Goal: Information Seeking & Learning: Find specific page/section

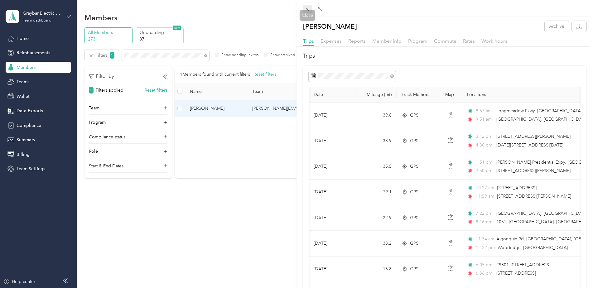
scroll to position [0, 51]
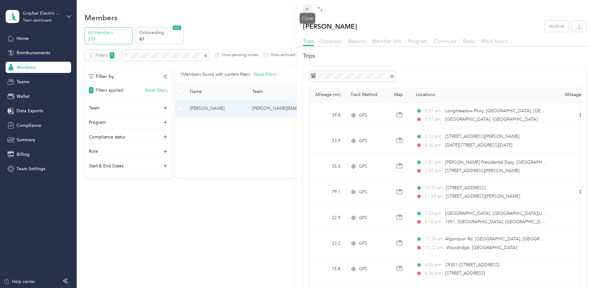
click at [306, 8] on icon at bounding box center [307, 9] width 5 height 5
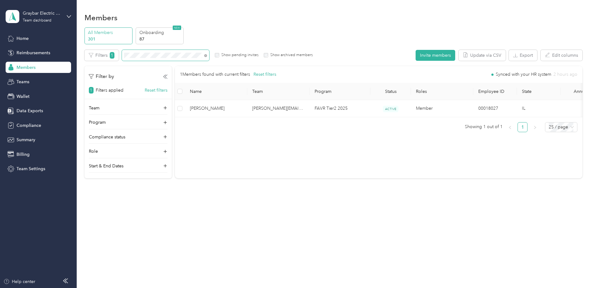
click at [207, 55] on span at bounding box center [165, 55] width 87 height 11
click at [206, 56] on icon at bounding box center [205, 55] width 3 height 3
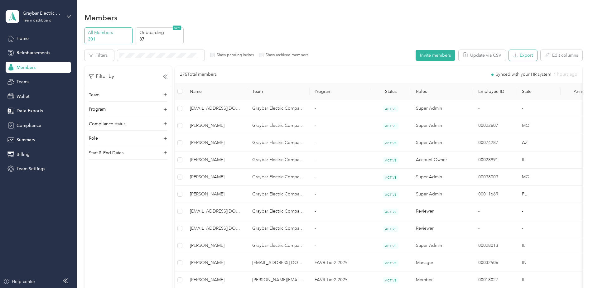
click at [430, 56] on button "Export" at bounding box center [523, 55] width 28 height 11
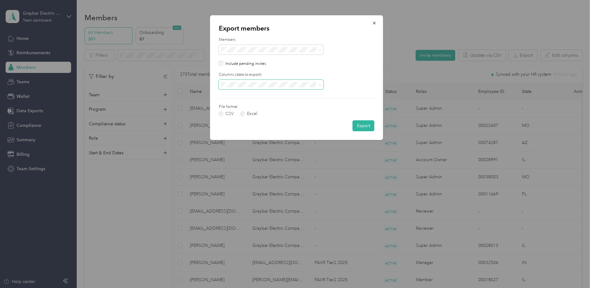
click at [242, 88] on span at bounding box center [271, 85] width 105 height 10
click at [247, 106] on div "All columns" at bounding box center [271, 106] width 96 height 7
click at [244, 114] on label "Excel" at bounding box center [248, 114] width 17 height 4
click at [363, 127] on button "Export" at bounding box center [364, 125] width 22 height 11
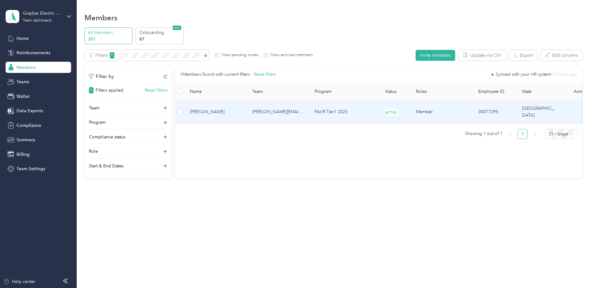
click at [301, 105] on td "cameron.mallett@graybar.com" at bounding box center [278, 112] width 62 height 24
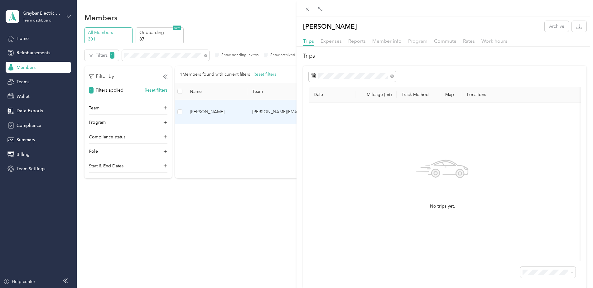
click at [415, 41] on span "Program" at bounding box center [417, 41] width 19 height 6
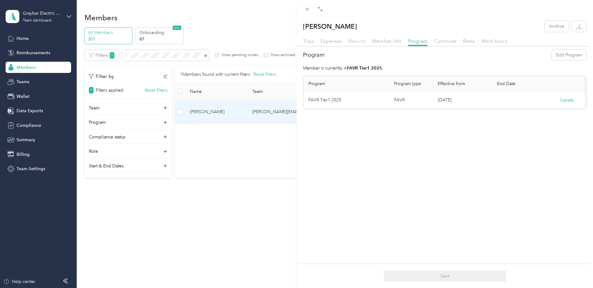
click at [355, 39] on span "Reports" at bounding box center [356, 41] width 17 height 6
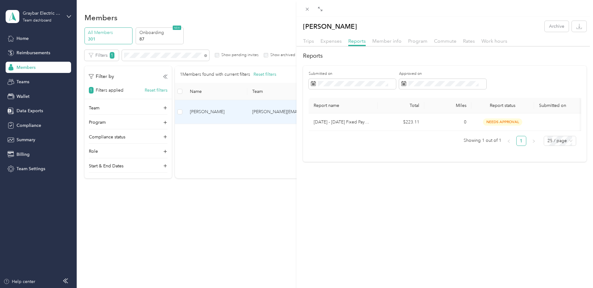
click at [175, 54] on div "Jason Powell Archive Trips Expenses Reports Member info Program Commute Rates W…" at bounding box center [296, 144] width 593 height 288
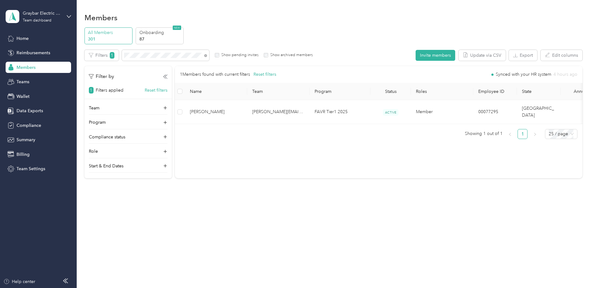
click at [151, 57] on div at bounding box center [296, 144] width 593 height 288
click at [56, 61] on section "Graybar Electric Company, Inc Team dashboard Home Reimbursements Members Teams …" at bounding box center [295, 144] width 590 height 288
click at [86, 52] on div "Filters 1 Show pending invites Show archived members" at bounding box center [199, 55] width 229 height 11
click at [212, 99] on th "Name" at bounding box center [216, 91] width 62 height 17
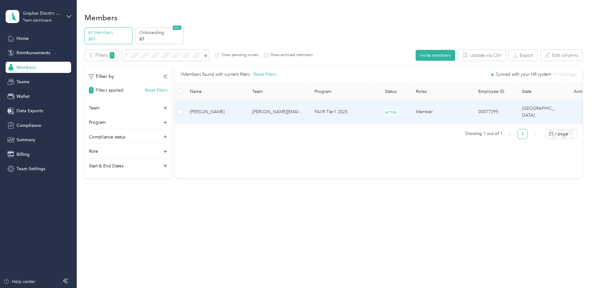
click at [215, 112] on td "Jason Powell" at bounding box center [216, 112] width 62 height 24
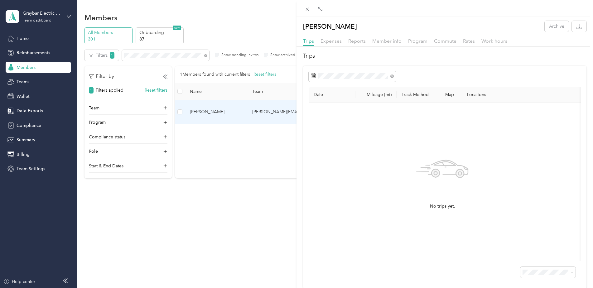
click at [390, 38] on div "Member info" at bounding box center [386, 41] width 29 height 8
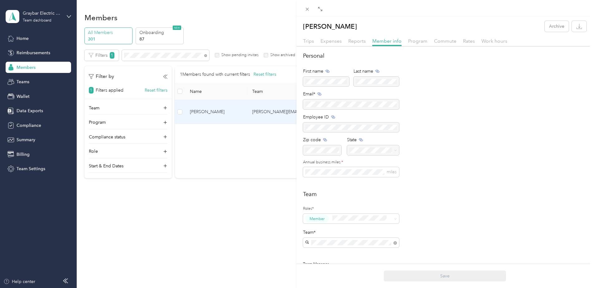
click at [312, 10] on div at bounding box center [313, 9] width 21 height 5
click at [307, 7] on icon at bounding box center [307, 9] width 5 height 5
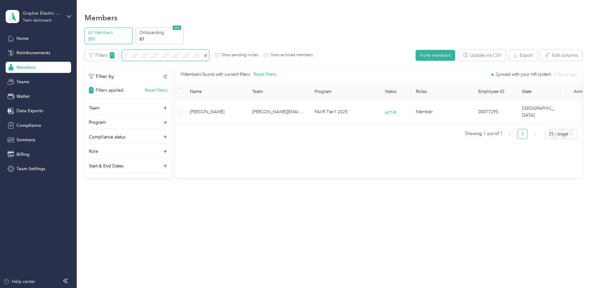
click at [67, 58] on section "Graybar Electric Company, Inc Team dashboard Home Reimbursements Members Teams …" at bounding box center [295, 144] width 590 height 288
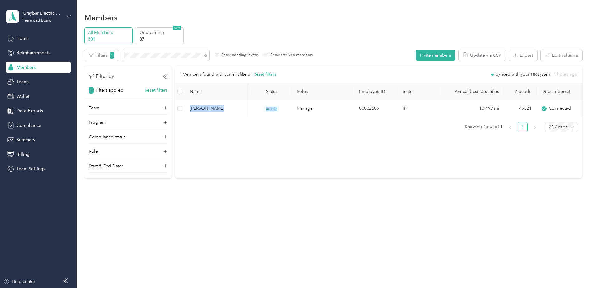
scroll to position [0, 140]
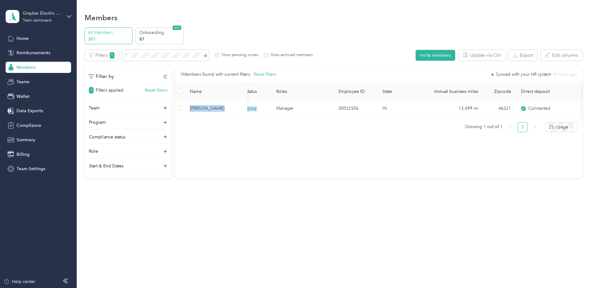
drag, startPoint x: 413, startPoint y: 117, endPoint x: 503, endPoint y: 119, distance: 90.5
click at [430, 117] on div "Mark Kozy Mark.Kozy@graybar.com FAVR Tier2 2025 ACTIVE Manager 00032506 IN 13,4…" at bounding box center [379, 108] width 408 height 17
drag, startPoint x: 503, startPoint y: 119, endPoint x: 433, endPoint y: 170, distance: 86.8
click at [430, 181] on div "All Members 301 Onboarding 87 NEW Edit role Edit team Edit program Export Selec…" at bounding box center [334, 105] width 498 height 157
drag, startPoint x: 122, startPoint y: 51, endPoint x: 45, endPoint y: 51, distance: 77.3
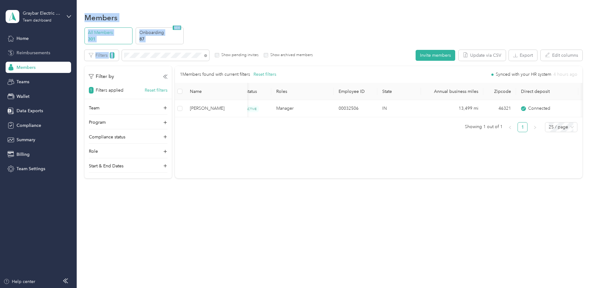
click at [45, 51] on section "Graybar Electric Company, Inc Team dashboard Home Reimbursements Members Teams …" at bounding box center [295, 144] width 590 height 288
click at [78, 55] on div "Members All Members 301 Onboarding 87 NEW Edit role Edit team Edit program Expo…" at bounding box center [333, 109] width 513 height 218
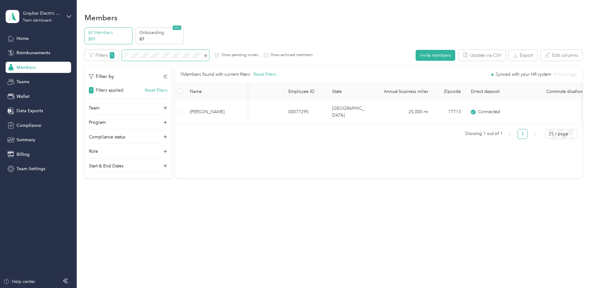
scroll to position [0, 202]
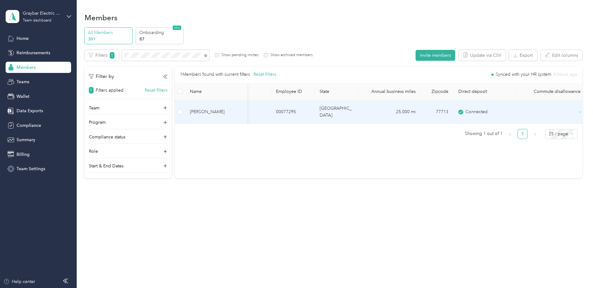
click at [360, 105] on td "25,000 mi" at bounding box center [389, 112] width 62 height 24
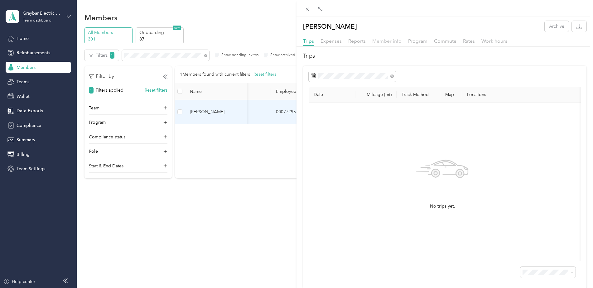
click at [390, 42] on span "Member info" at bounding box center [386, 41] width 29 height 6
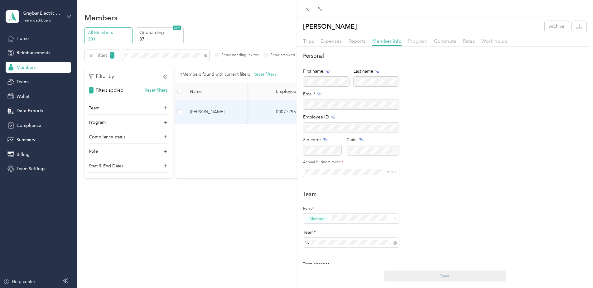
click at [421, 39] on span "Program" at bounding box center [417, 41] width 19 height 6
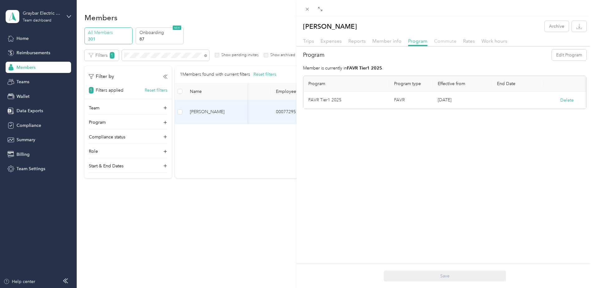
click at [430, 42] on span "Commute" at bounding box center [445, 41] width 22 height 6
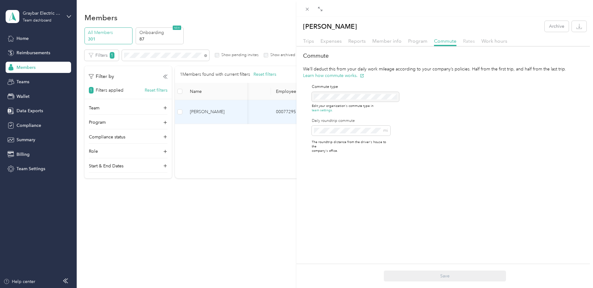
click at [430, 41] on span "Rates" at bounding box center [469, 41] width 12 height 6
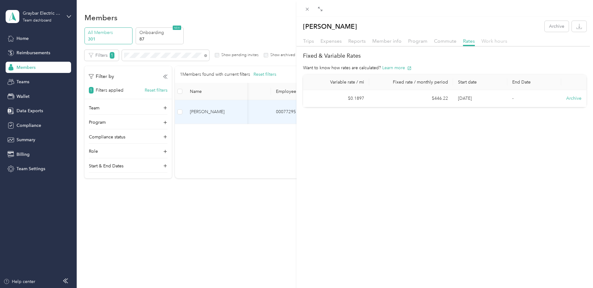
click at [430, 41] on span "Work hours" at bounding box center [495, 41] width 26 height 6
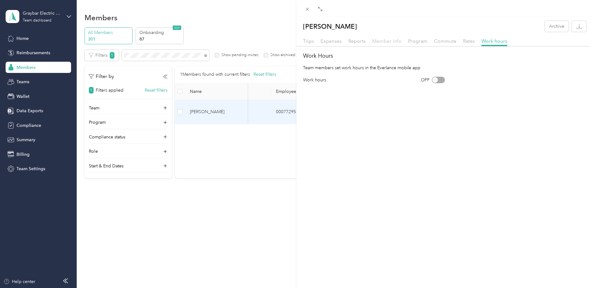
click at [395, 42] on span "Member info" at bounding box center [386, 41] width 29 height 6
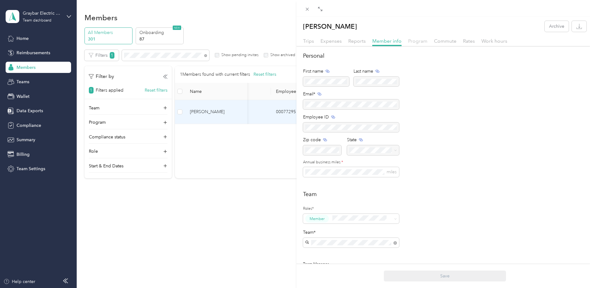
click at [416, 42] on span "Program" at bounding box center [417, 41] width 19 height 6
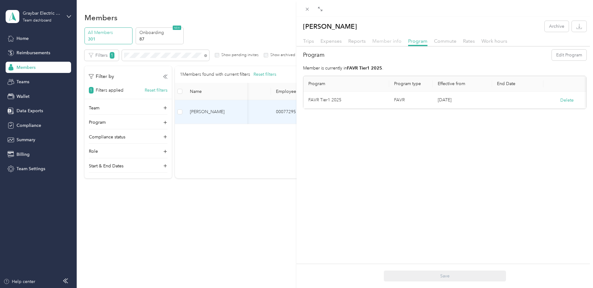
click at [391, 42] on span "Member info" at bounding box center [386, 41] width 29 height 6
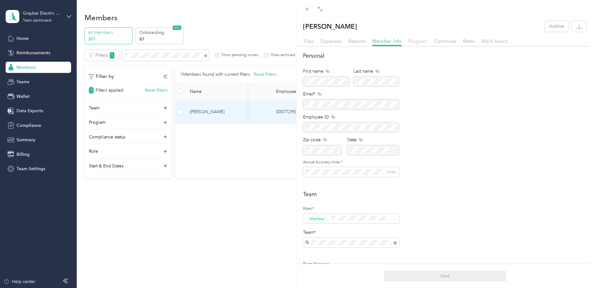
click at [420, 39] on span "Program" at bounding box center [417, 41] width 19 height 6
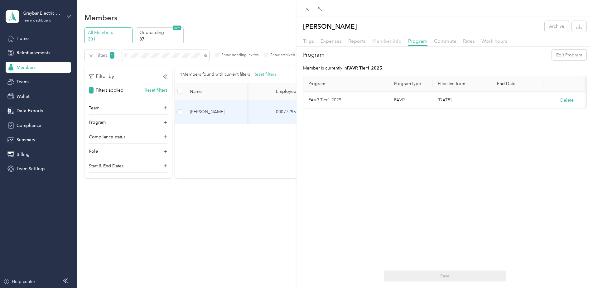
click at [386, 43] on span "Member info" at bounding box center [386, 41] width 29 height 6
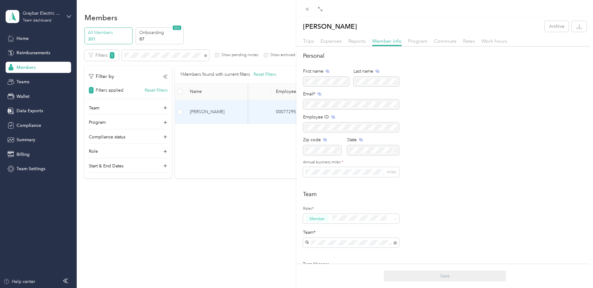
click at [418, 46] on div "Trips Expenses Reports Member info Program Commute Rates Work hours" at bounding box center [445, 41] width 297 height 9
click at [421, 41] on span "Program" at bounding box center [417, 41] width 19 height 6
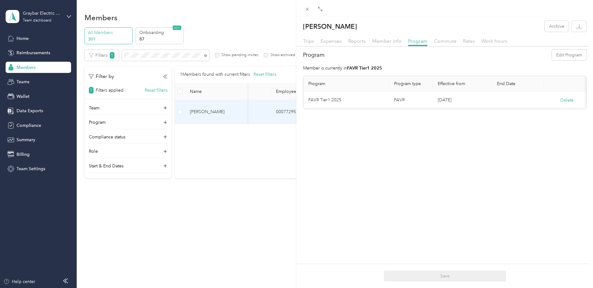
drag, startPoint x: 472, startPoint y: 109, endPoint x: 505, endPoint y: 108, distance: 32.8
click at [430, 108] on tr "FAVR Tier1 2025 FAVR Sep. 16, 2025 Delete" at bounding box center [446, 100] width 287 height 17
click at [361, 44] on span "Reports" at bounding box center [356, 41] width 17 height 6
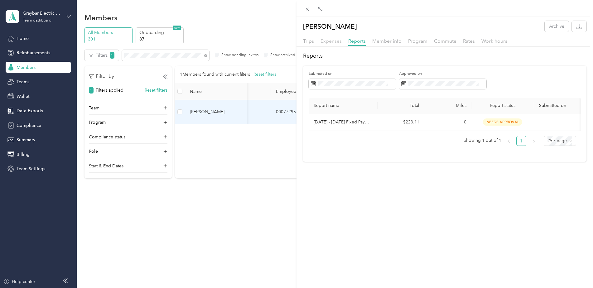
click at [334, 43] on span "Expenses" at bounding box center [331, 41] width 21 height 6
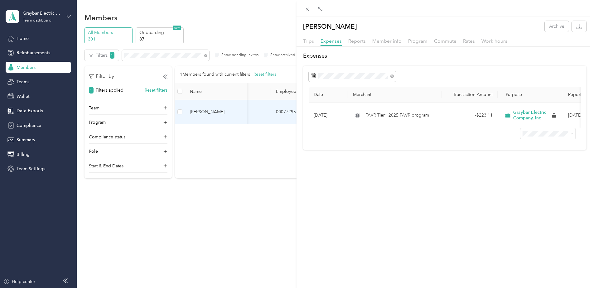
click at [313, 42] on span "Trips" at bounding box center [308, 41] width 11 height 6
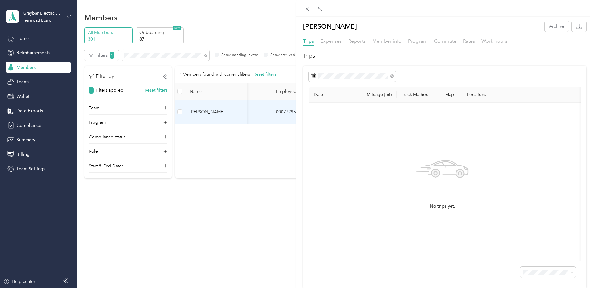
click at [375, 44] on div "Member info" at bounding box center [386, 41] width 29 height 8
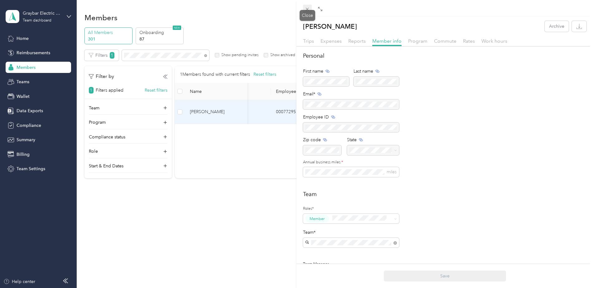
click at [307, 9] on icon at bounding box center [307, 9] width 5 height 5
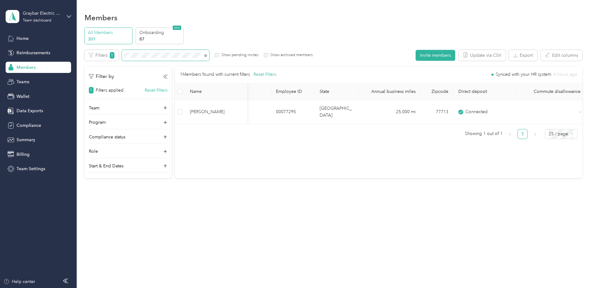
click at [54, 45] on section "Graybar Electric Company, Inc Team dashboard Home Reimbursements Members Teams …" at bounding box center [295, 144] width 590 height 288
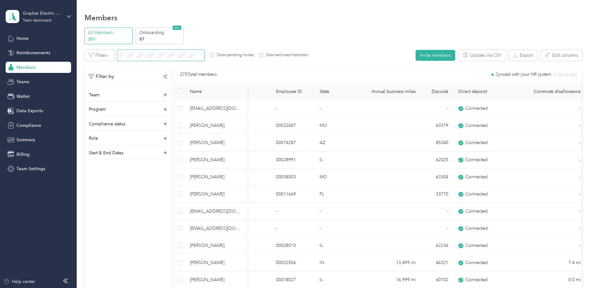
click at [140, 59] on span at bounding box center [160, 55] width 87 height 11
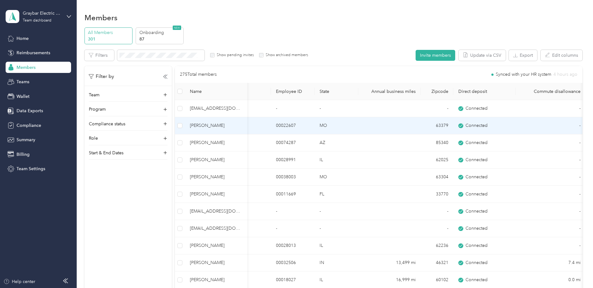
click at [381, 119] on td at bounding box center [389, 125] width 62 height 17
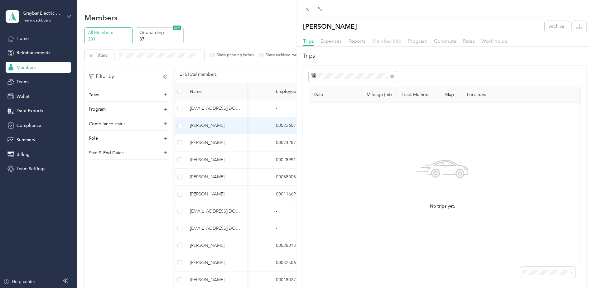
click at [395, 39] on span "Member info" at bounding box center [386, 41] width 29 height 6
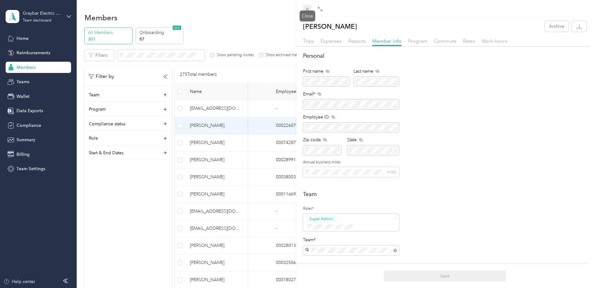
click at [307, 9] on icon at bounding box center [307, 9] width 3 height 3
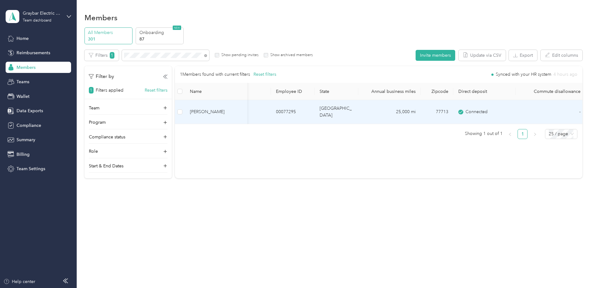
click at [249, 105] on td "Member" at bounding box center [240, 112] width 62 height 24
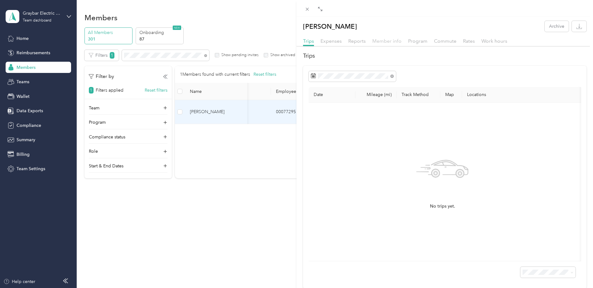
click at [391, 41] on span "Member info" at bounding box center [386, 41] width 29 height 6
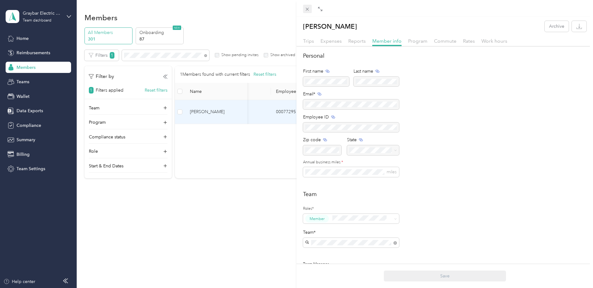
click at [307, 11] on icon at bounding box center [307, 9] width 5 height 5
